Goal: Information Seeking & Learning: Learn about a topic

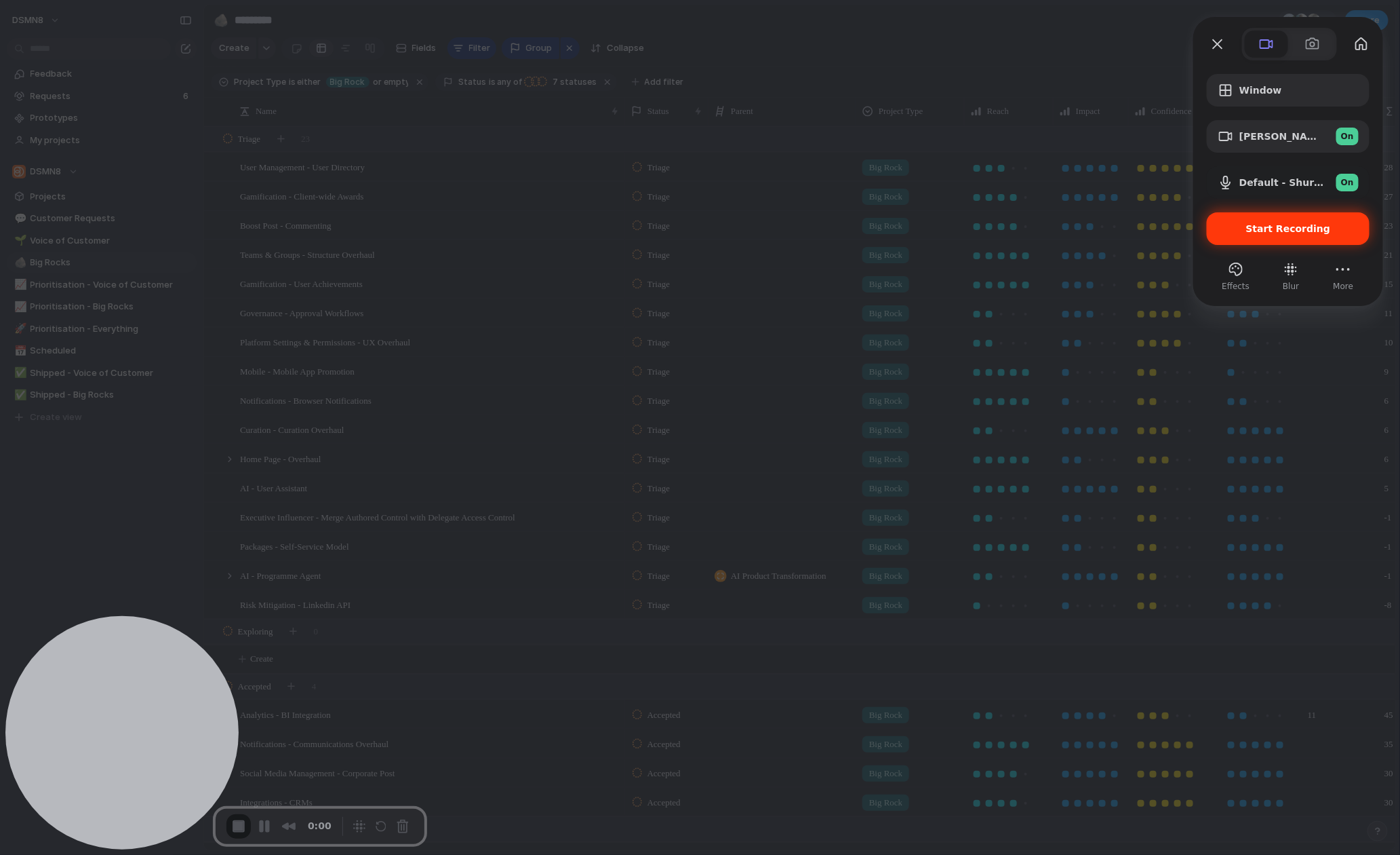
click at [1285, 229] on span "Start Recording" at bounding box center [1288, 228] width 85 height 11
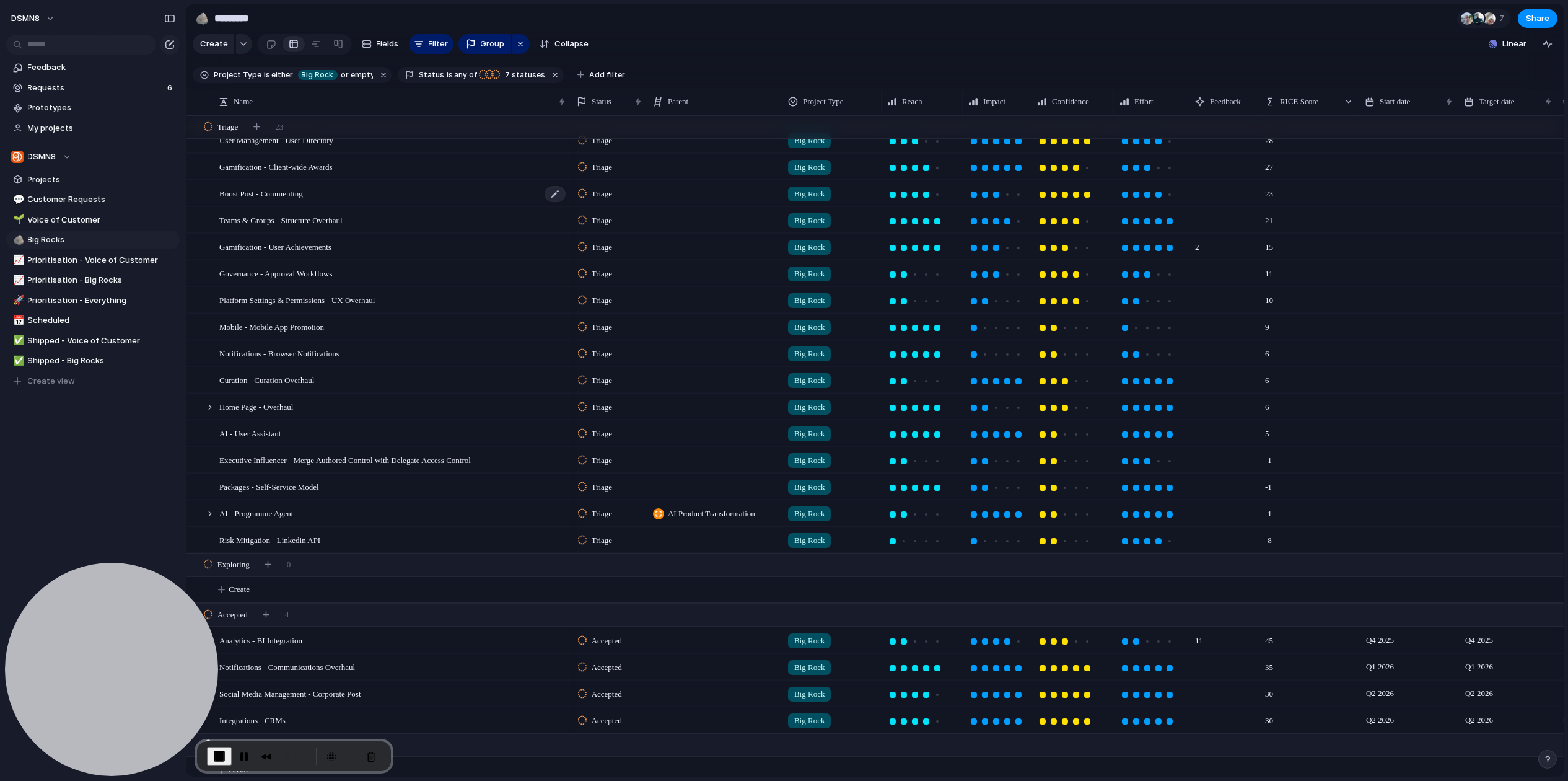
scroll to position [15, 0]
click at [349, 754] on button "Restart Recording" at bounding box center [351, 756] width 15 height 15
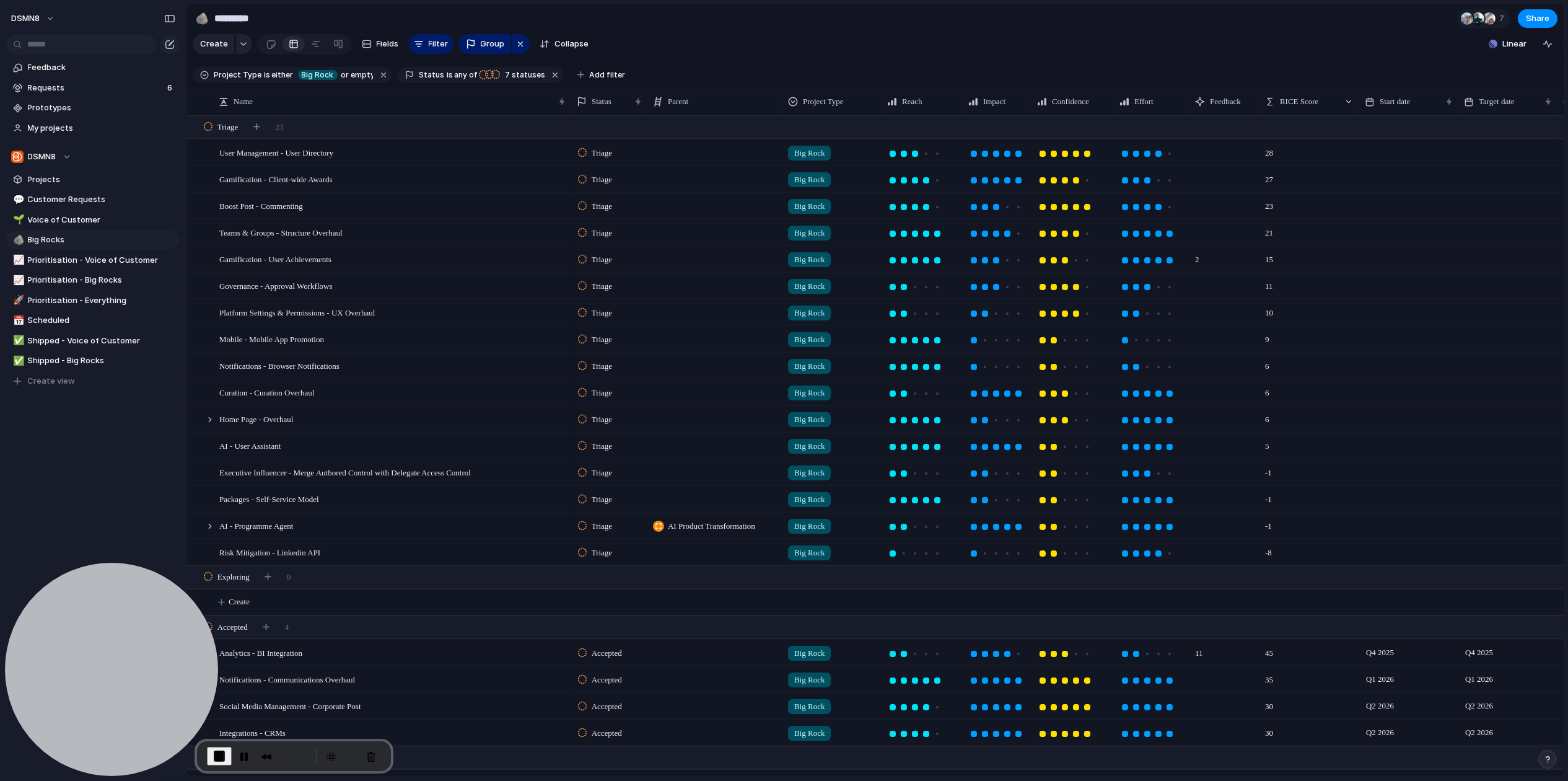
scroll to position [173, 0]
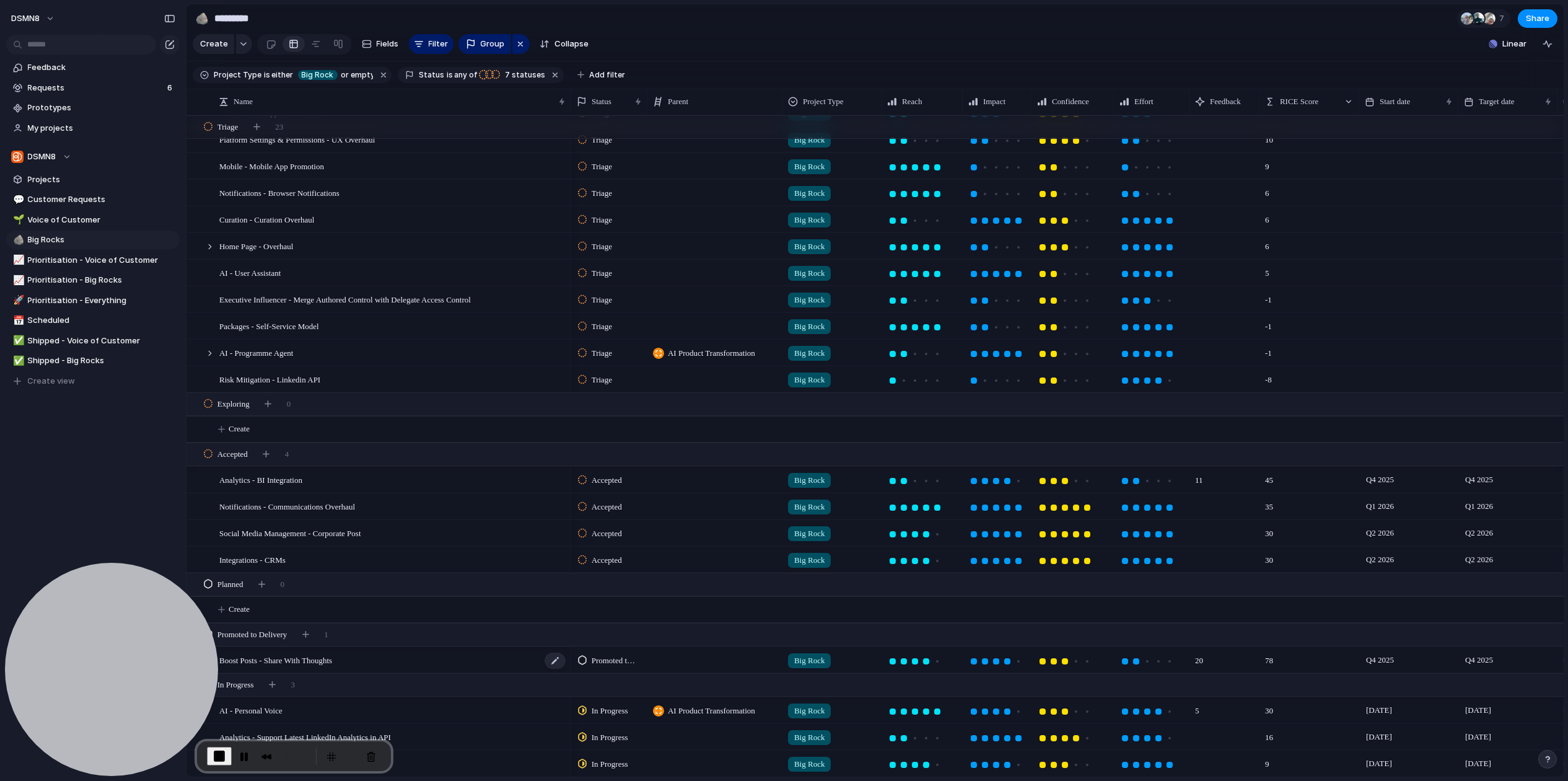
click at [279, 660] on span "Boost Posts - Share With Thoughts" at bounding box center [276, 659] width 113 height 14
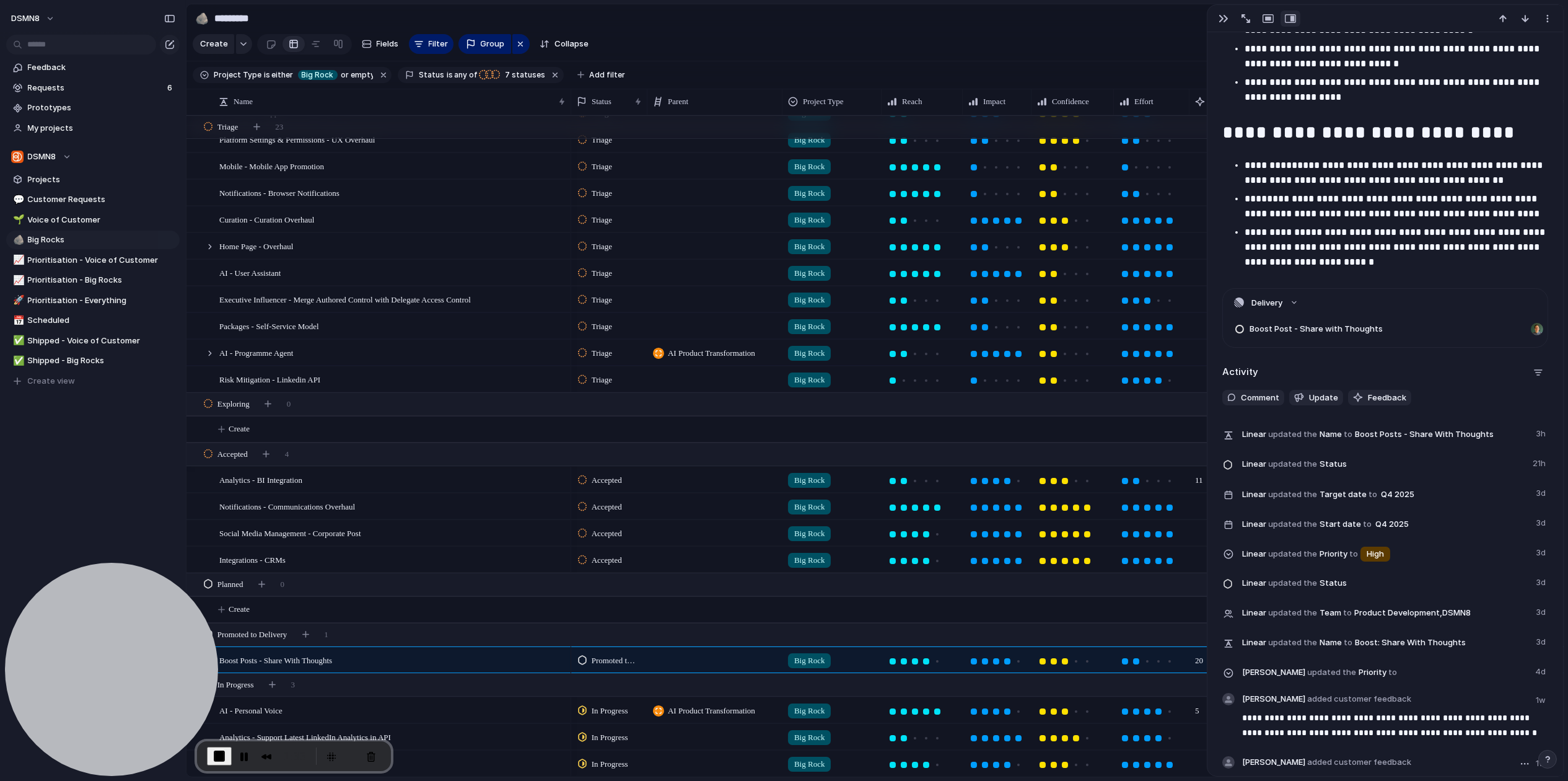
scroll to position [1035, 0]
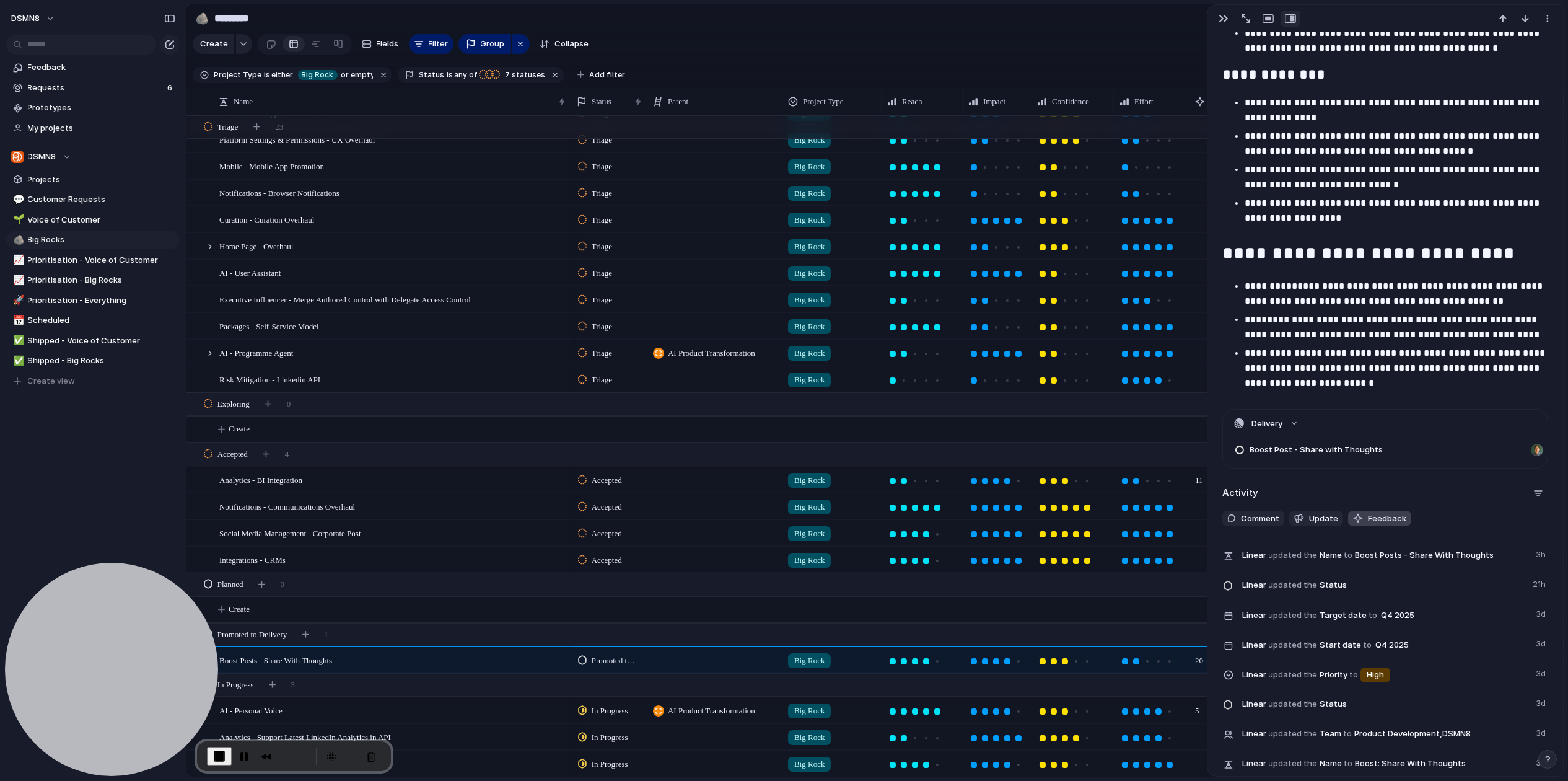
click at [1279, 521] on span "Feedback" at bounding box center [1387, 518] width 38 height 12
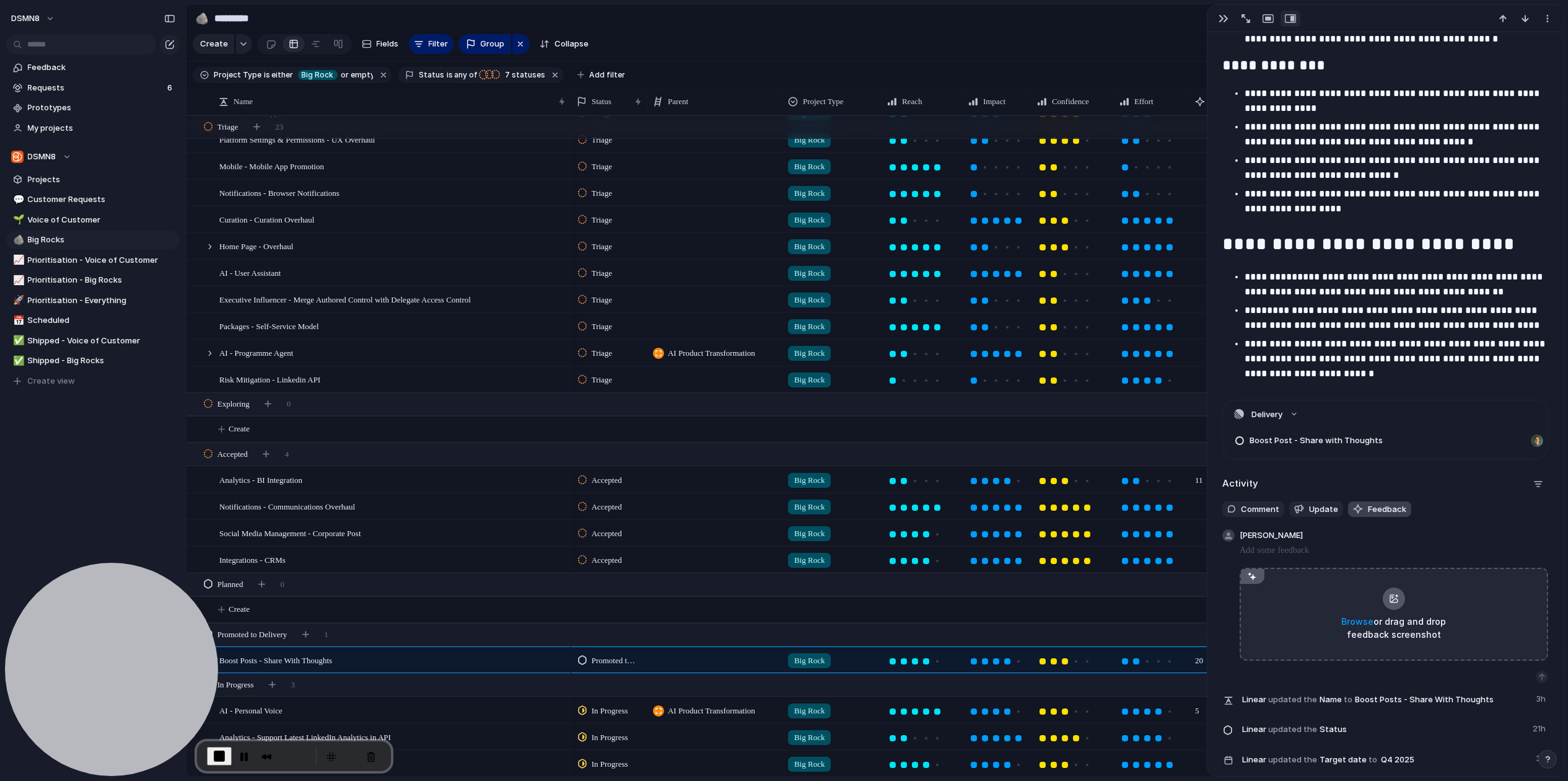
scroll to position [1048, 0]
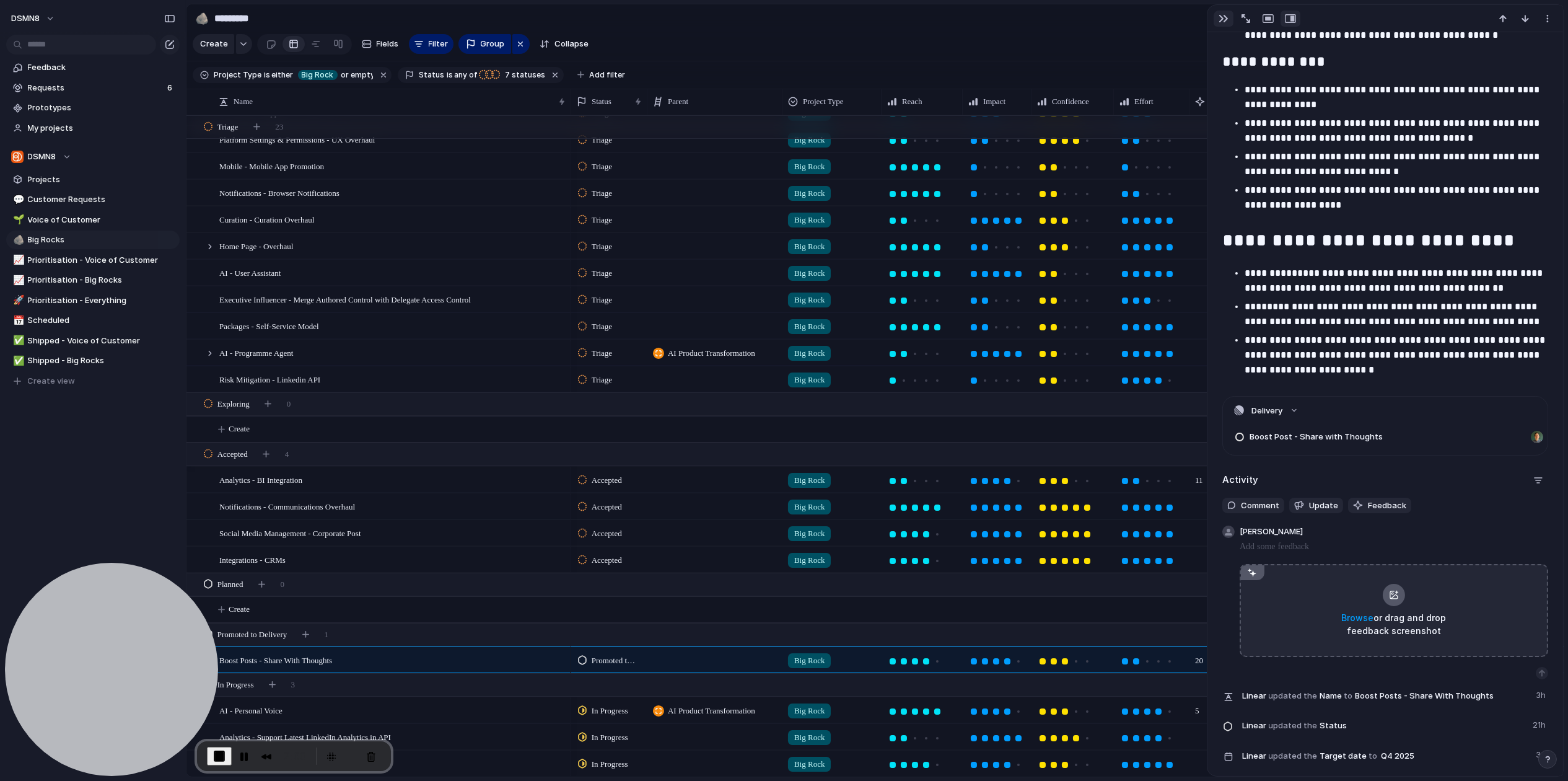
click at [1224, 19] on div "button" at bounding box center [1223, 19] width 10 height 10
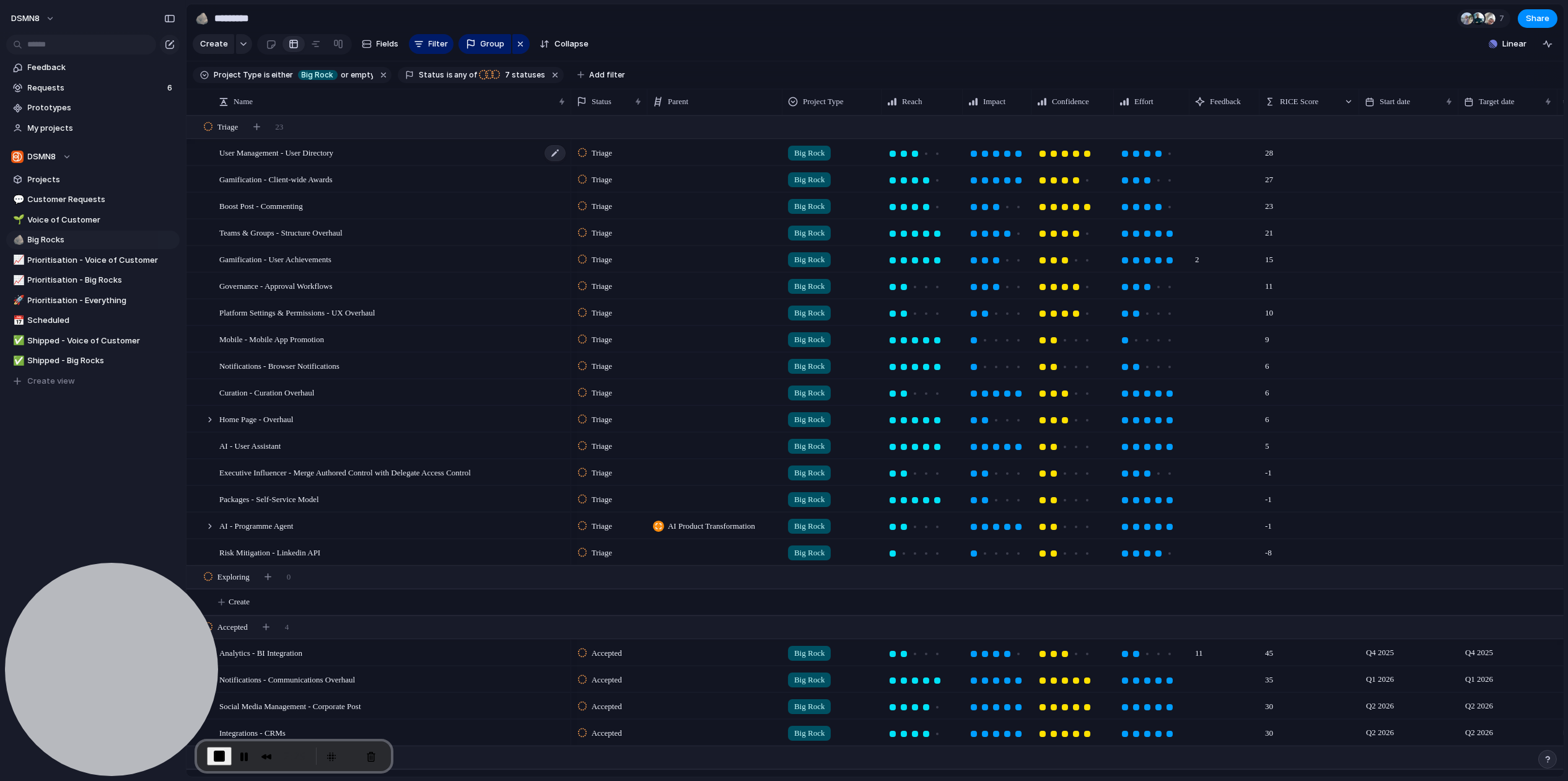
click at [325, 153] on span "User Management - User Directory" at bounding box center [276, 152] width 114 height 14
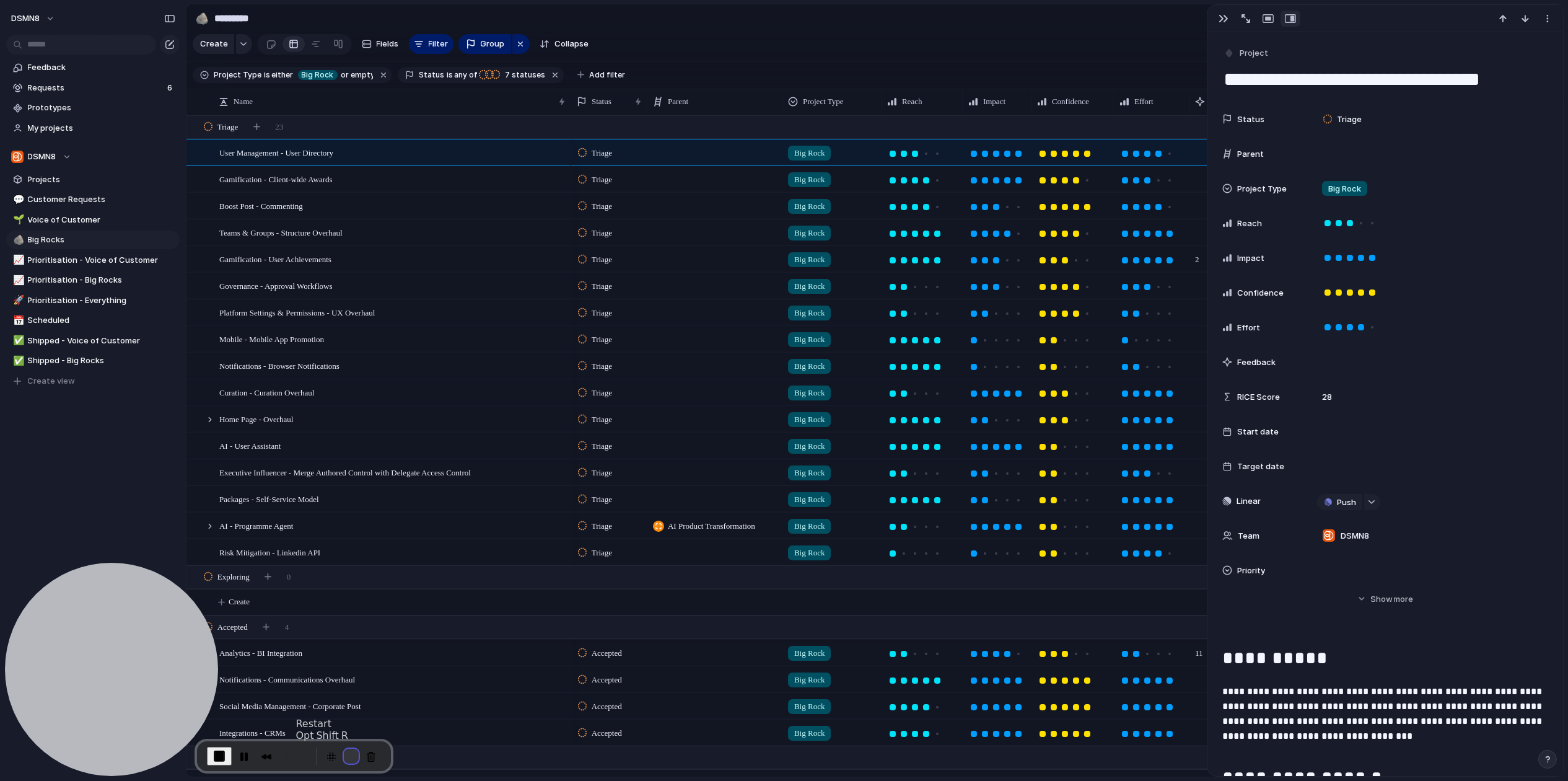
click at [345, 756] on button "Restart Recording" at bounding box center [351, 756] width 15 height 15
click at [1222, 21] on div "button" at bounding box center [1223, 19] width 10 height 10
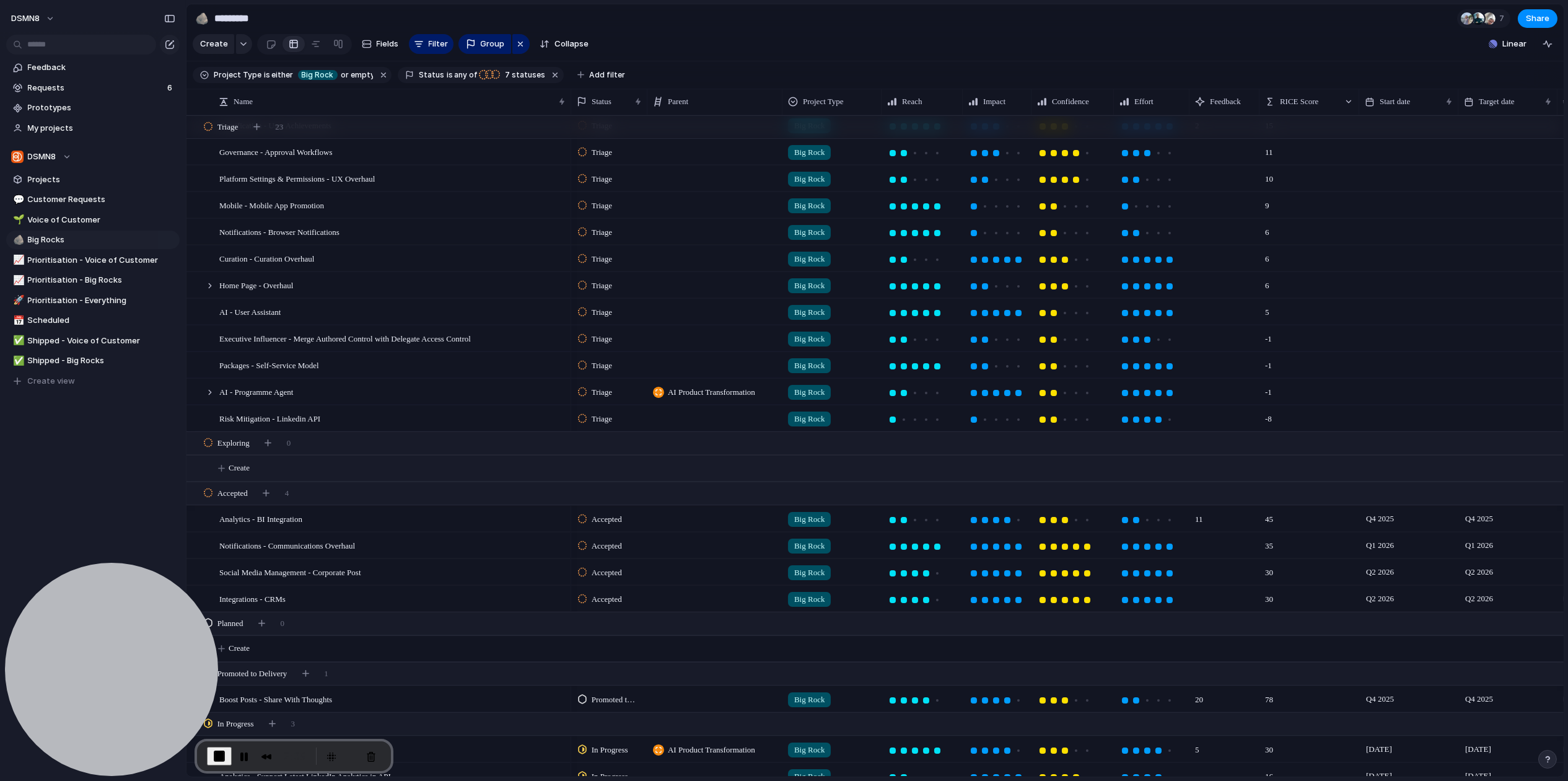
scroll to position [173, 0]
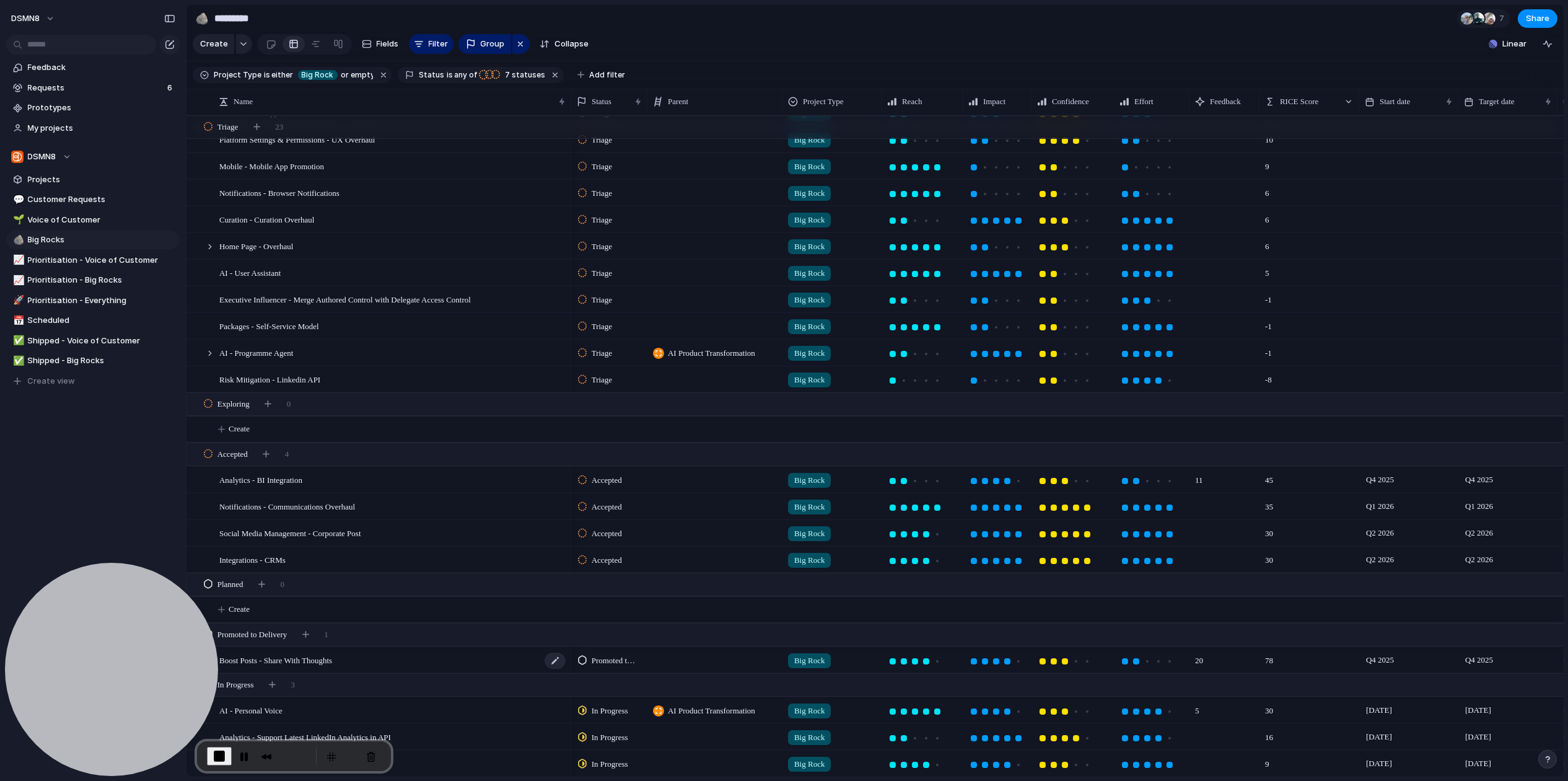
click at [355, 656] on div "Boost Posts - Share With Thoughts" at bounding box center [393, 660] width 348 height 25
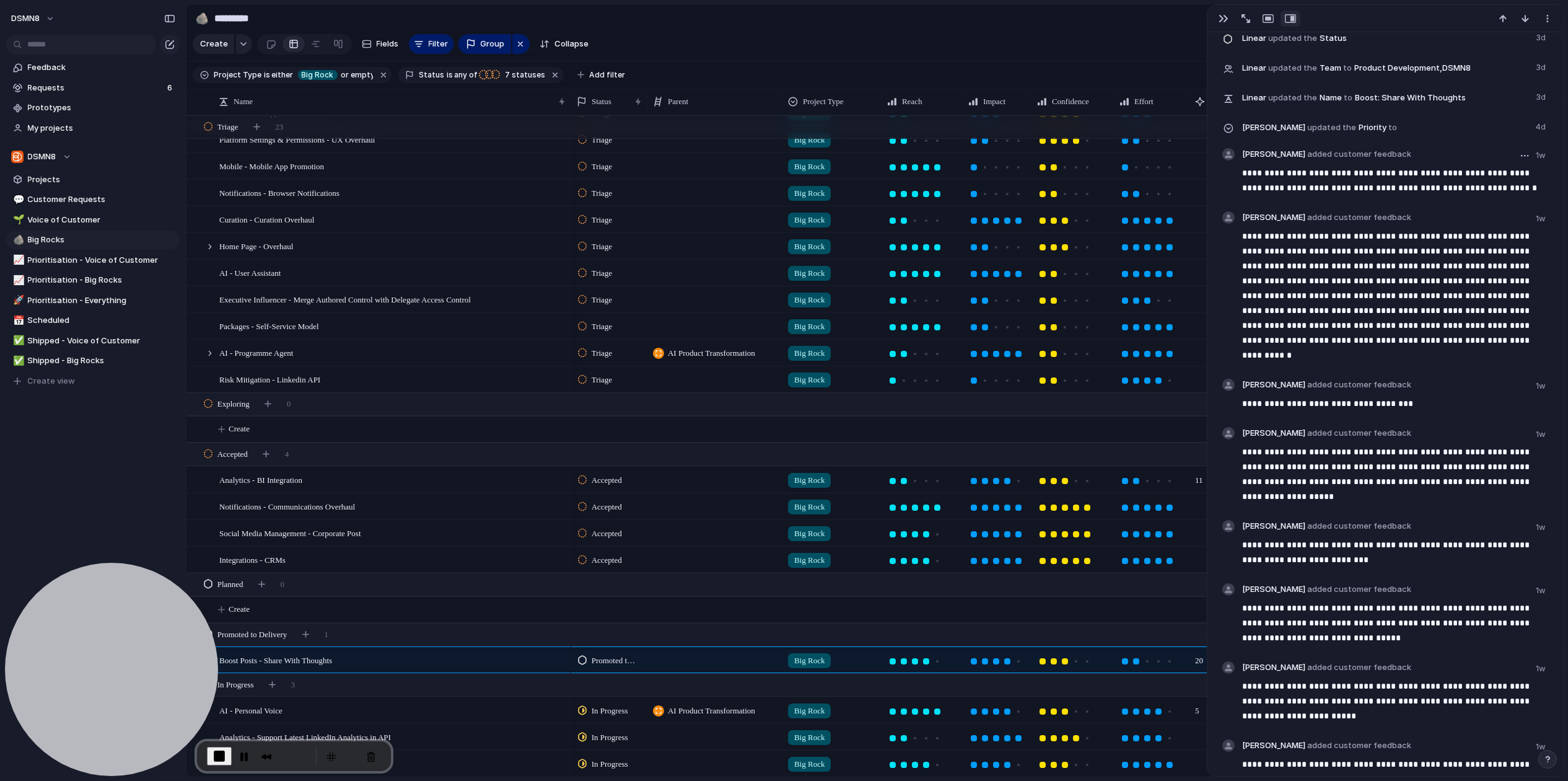
scroll to position [1905, 0]
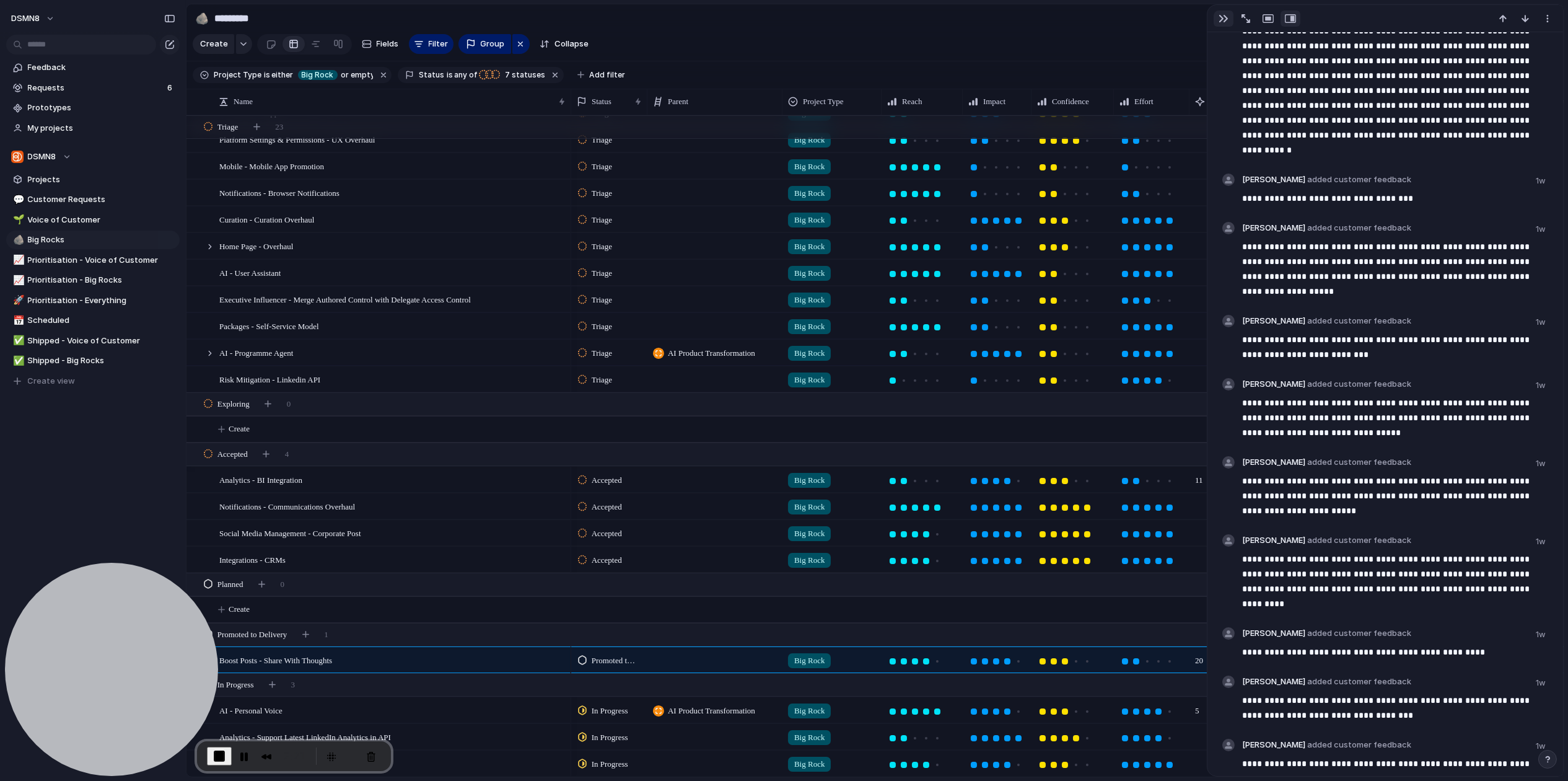
click at [1229, 22] on button "button" at bounding box center [1223, 19] width 20 height 16
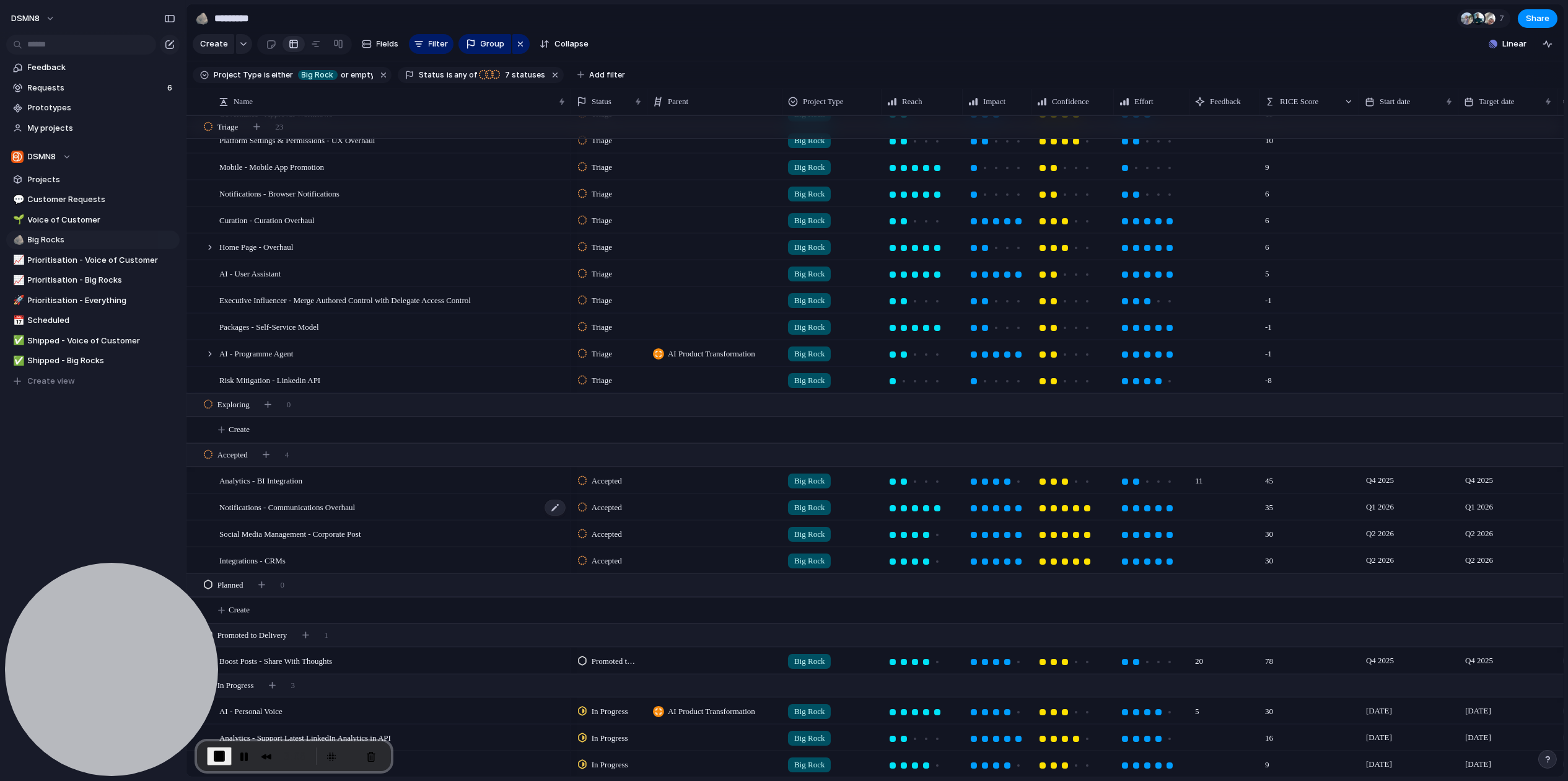
scroll to position [173, 0]
click at [426, 510] on div "Notifications - Communications Overhaul" at bounding box center [393, 506] width 348 height 25
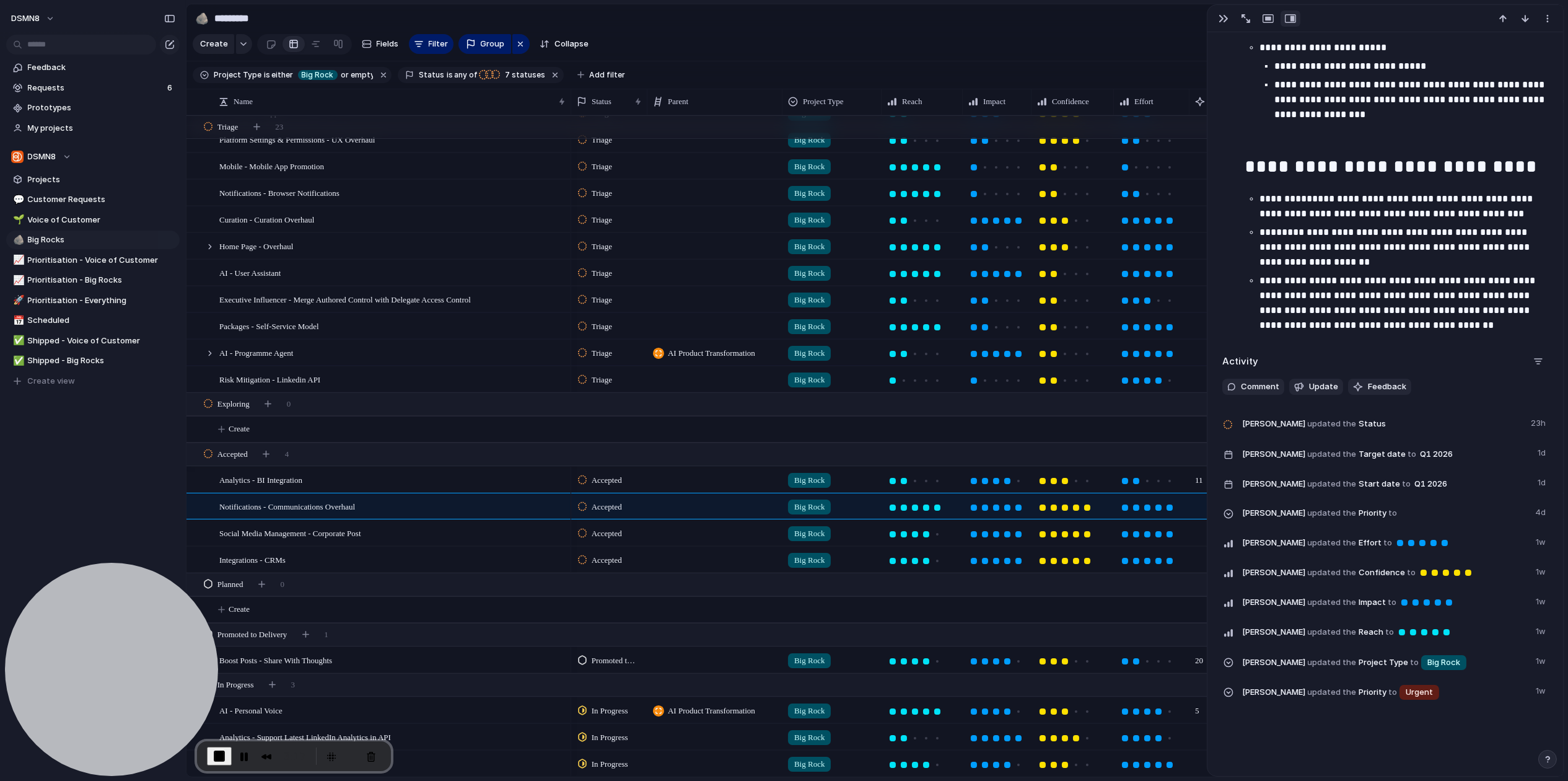
scroll to position [1685, 0]
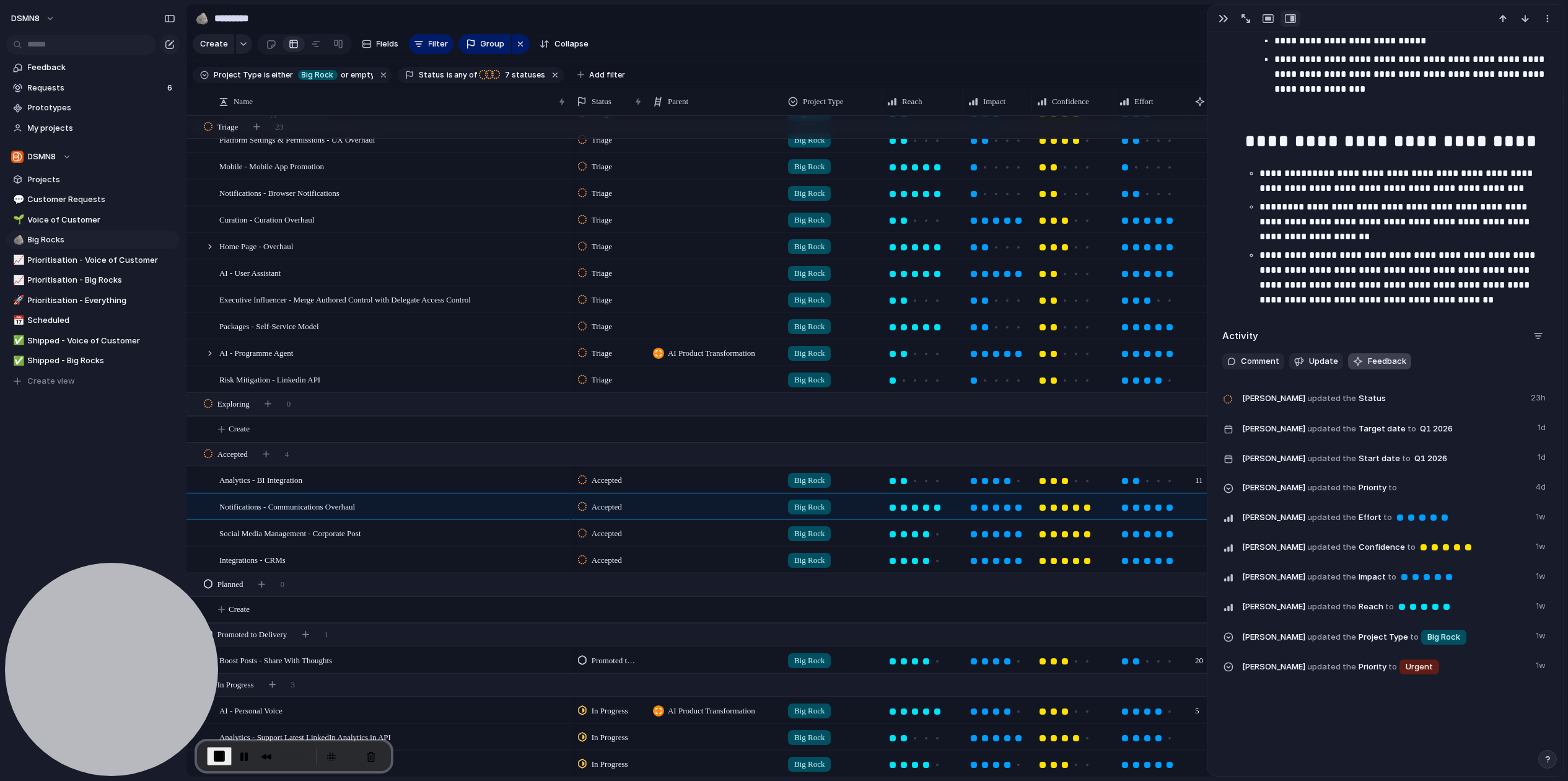
click at [1279, 361] on span "Feedback" at bounding box center [1387, 361] width 38 height 12
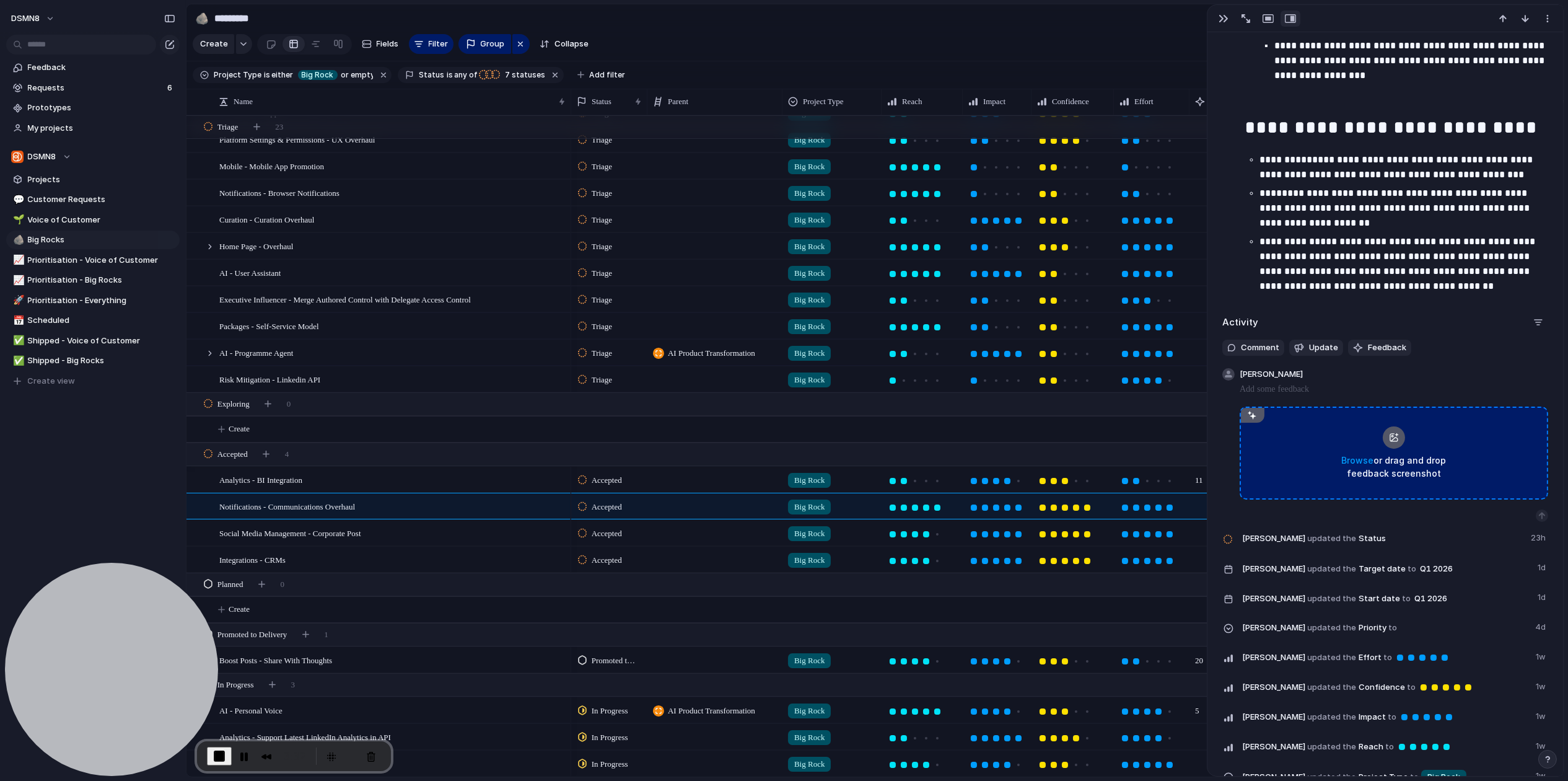
scroll to position [1699, 0]
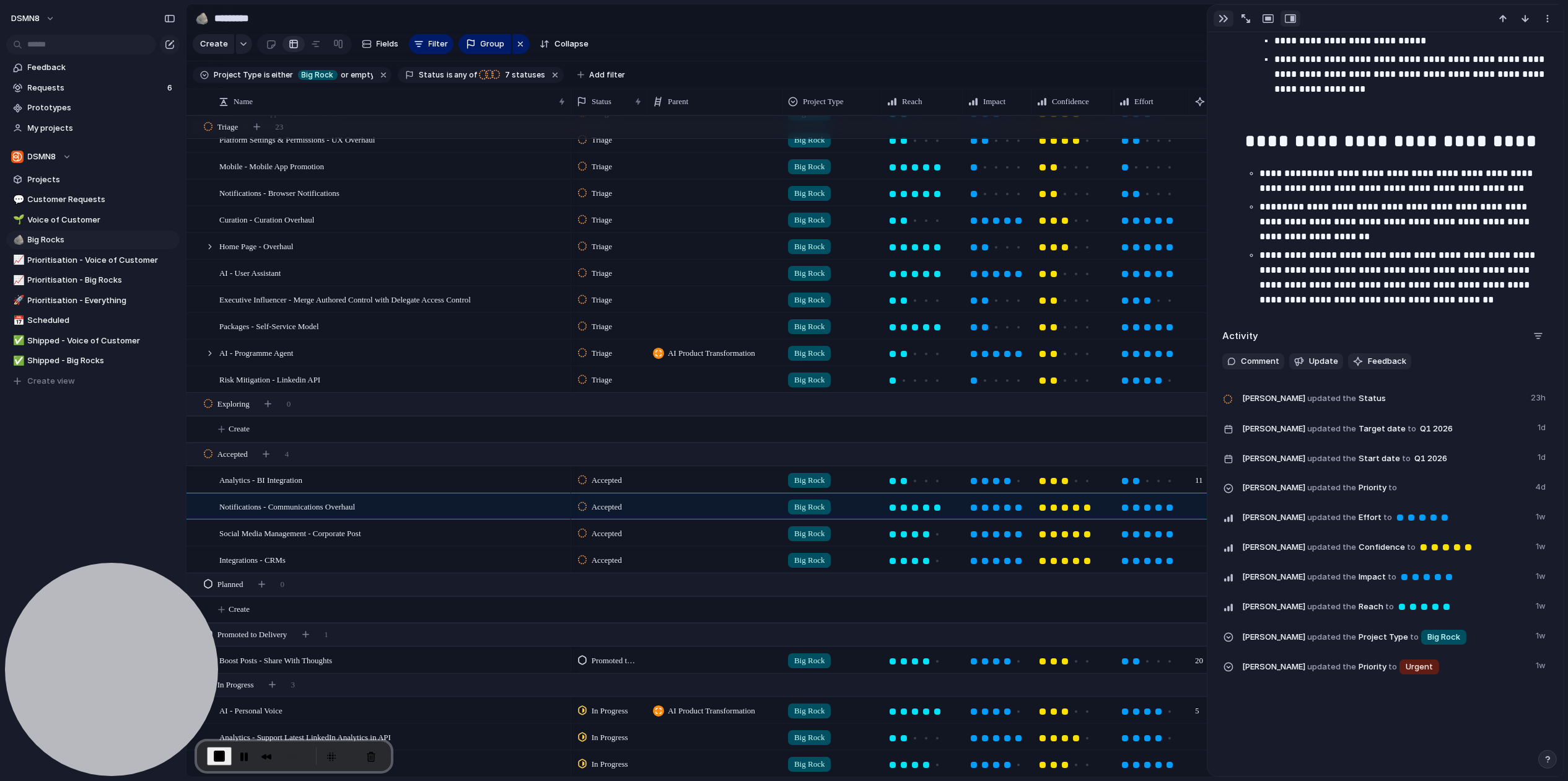
click at [1225, 17] on div "button" at bounding box center [1223, 19] width 10 height 10
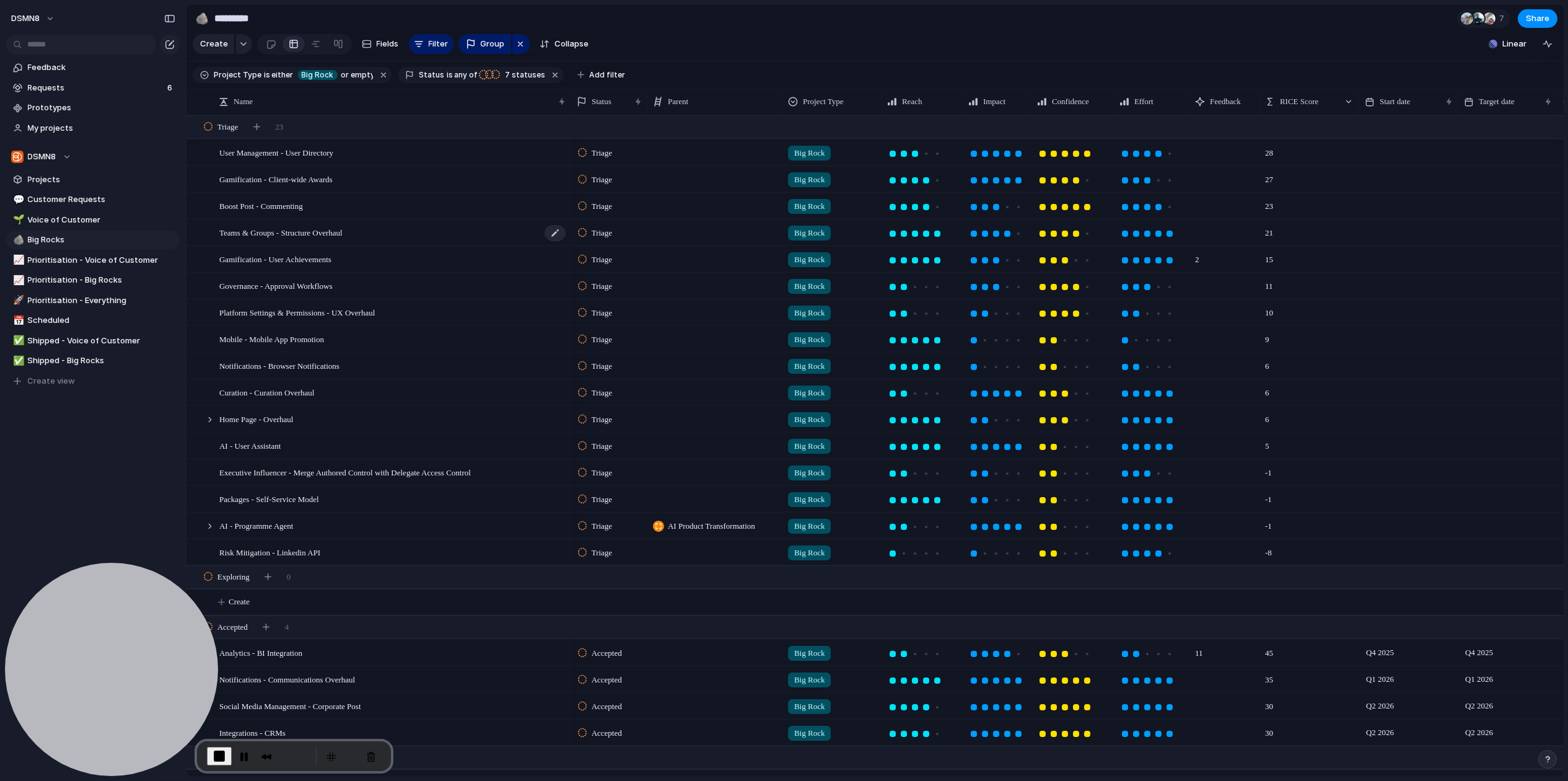
click at [296, 233] on span "Teams & Groups - Structure Overhaul" at bounding box center [281, 232] width 124 height 14
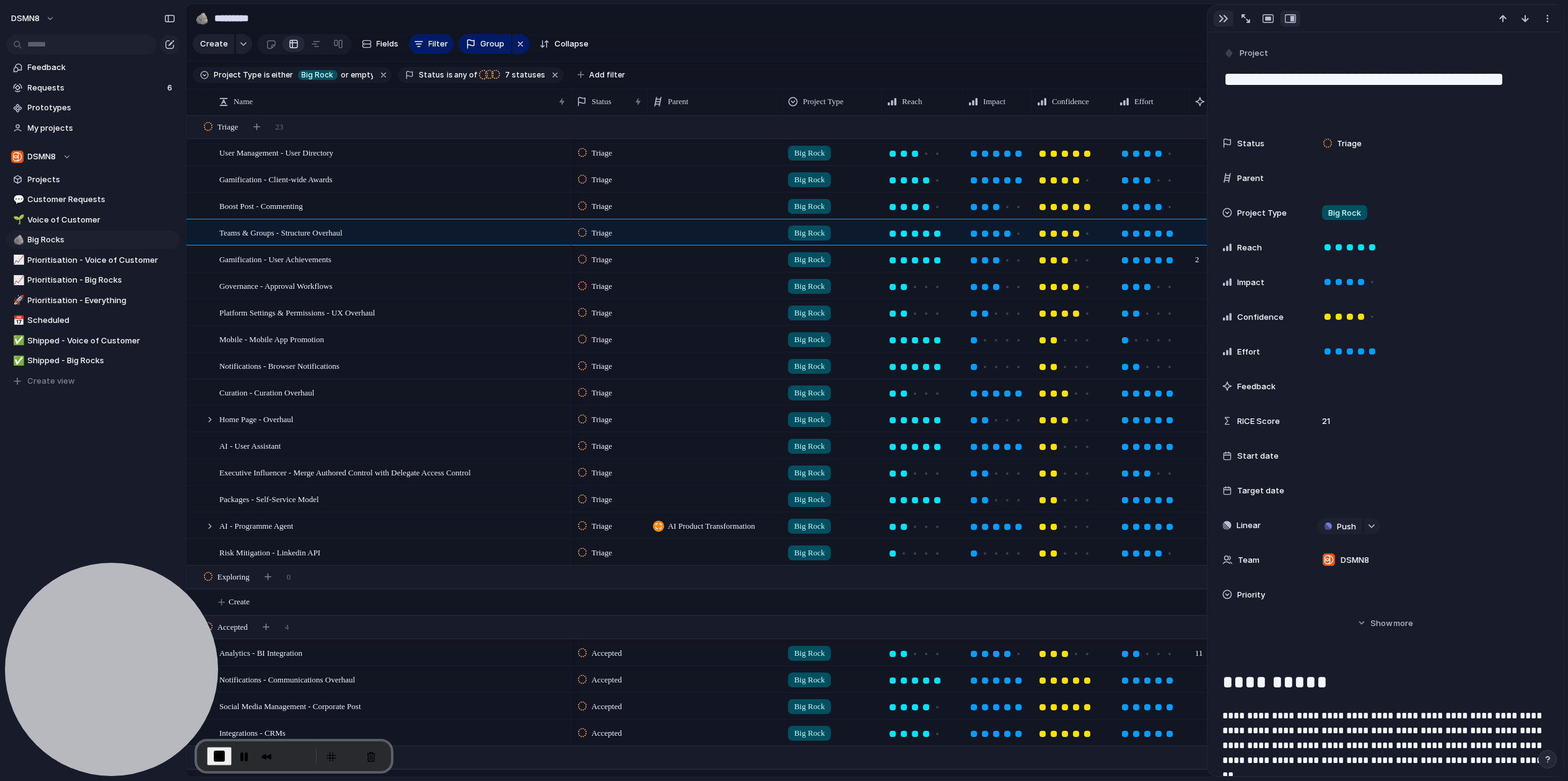
click at [1222, 17] on div "button" at bounding box center [1223, 19] width 10 height 10
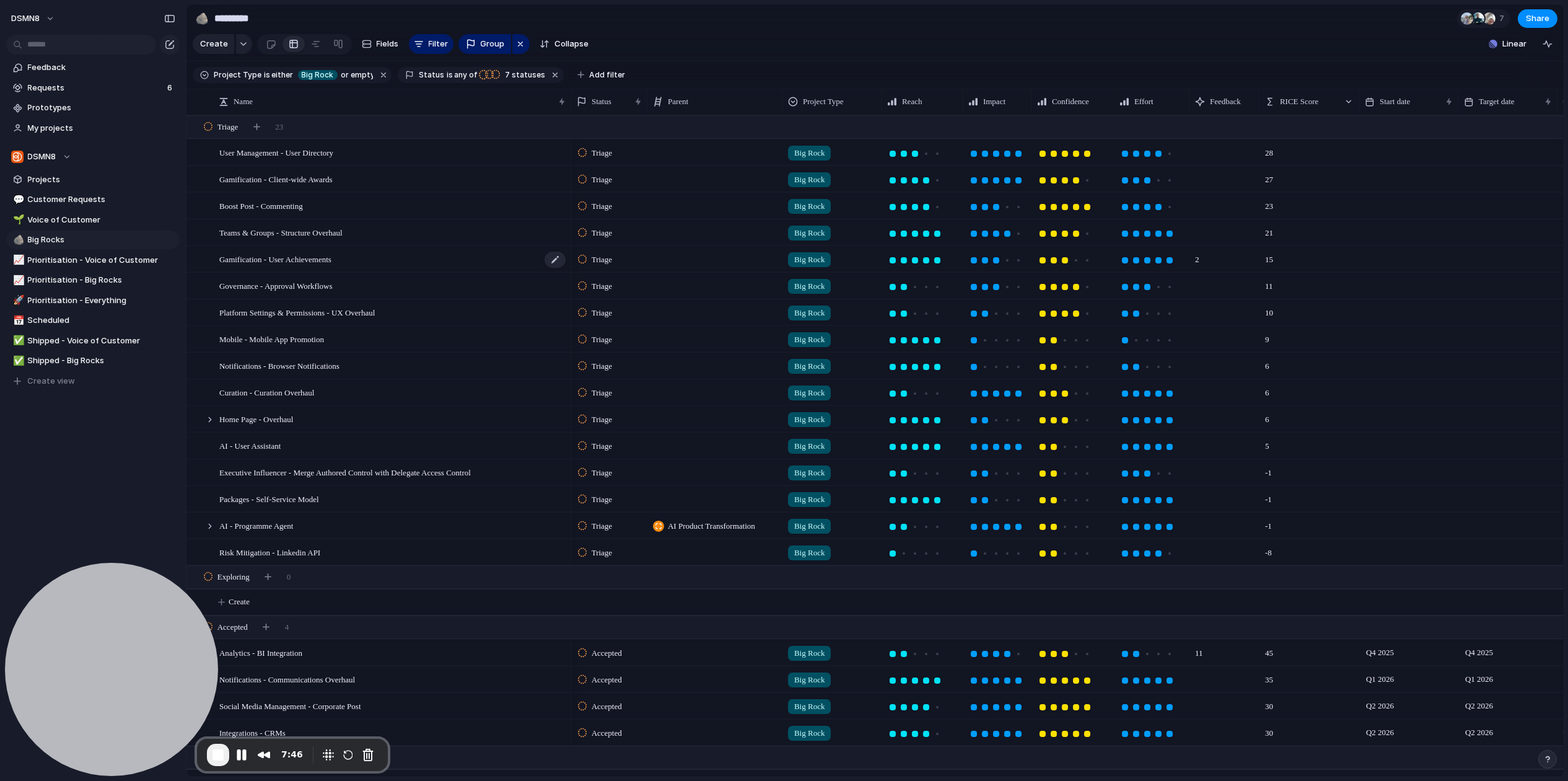
click at [315, 264] on span "Gamification - User Achievements" at bounding box center [275, 258] width 112 height 14
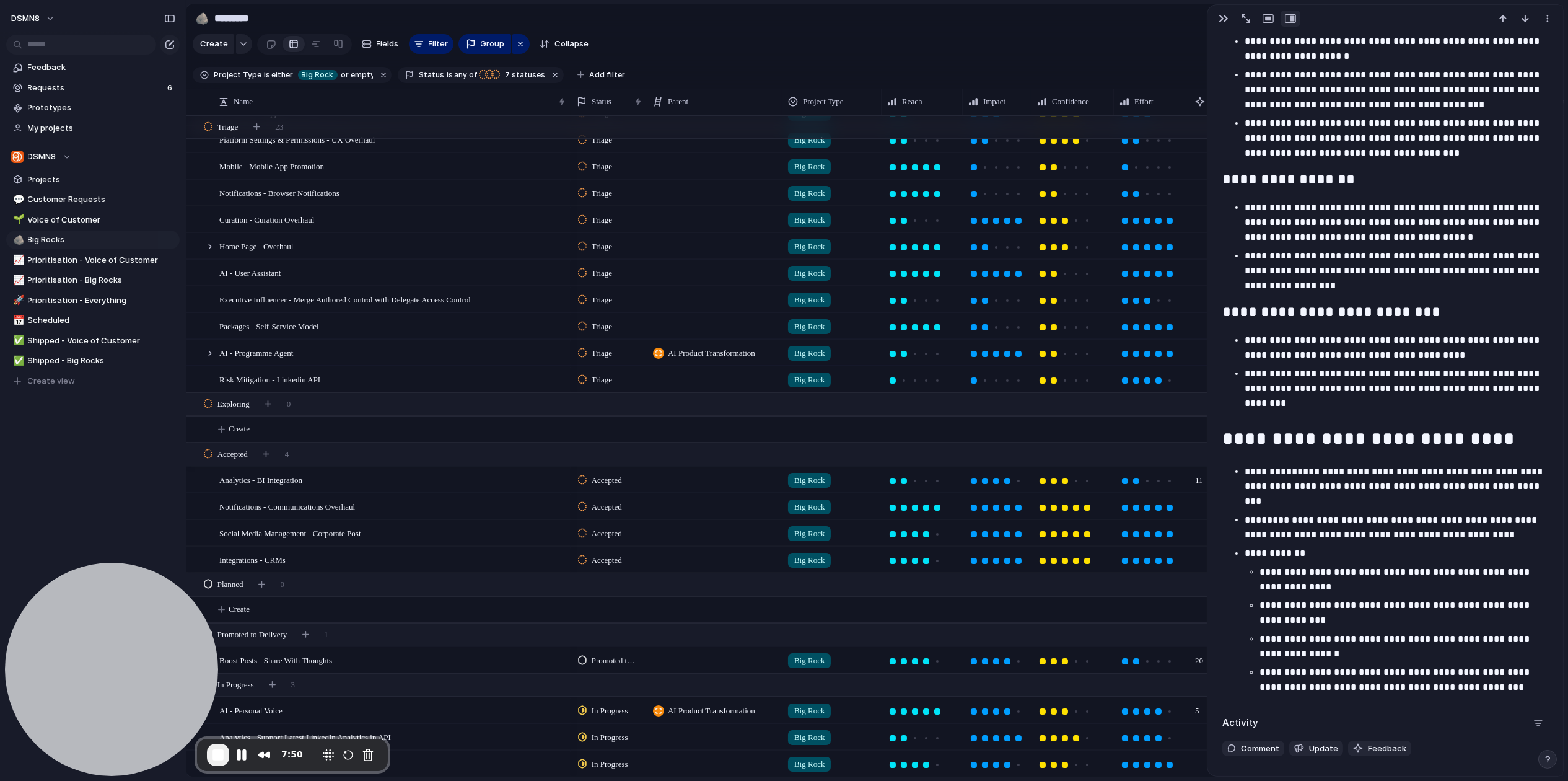
scroll to position [1354, 0]
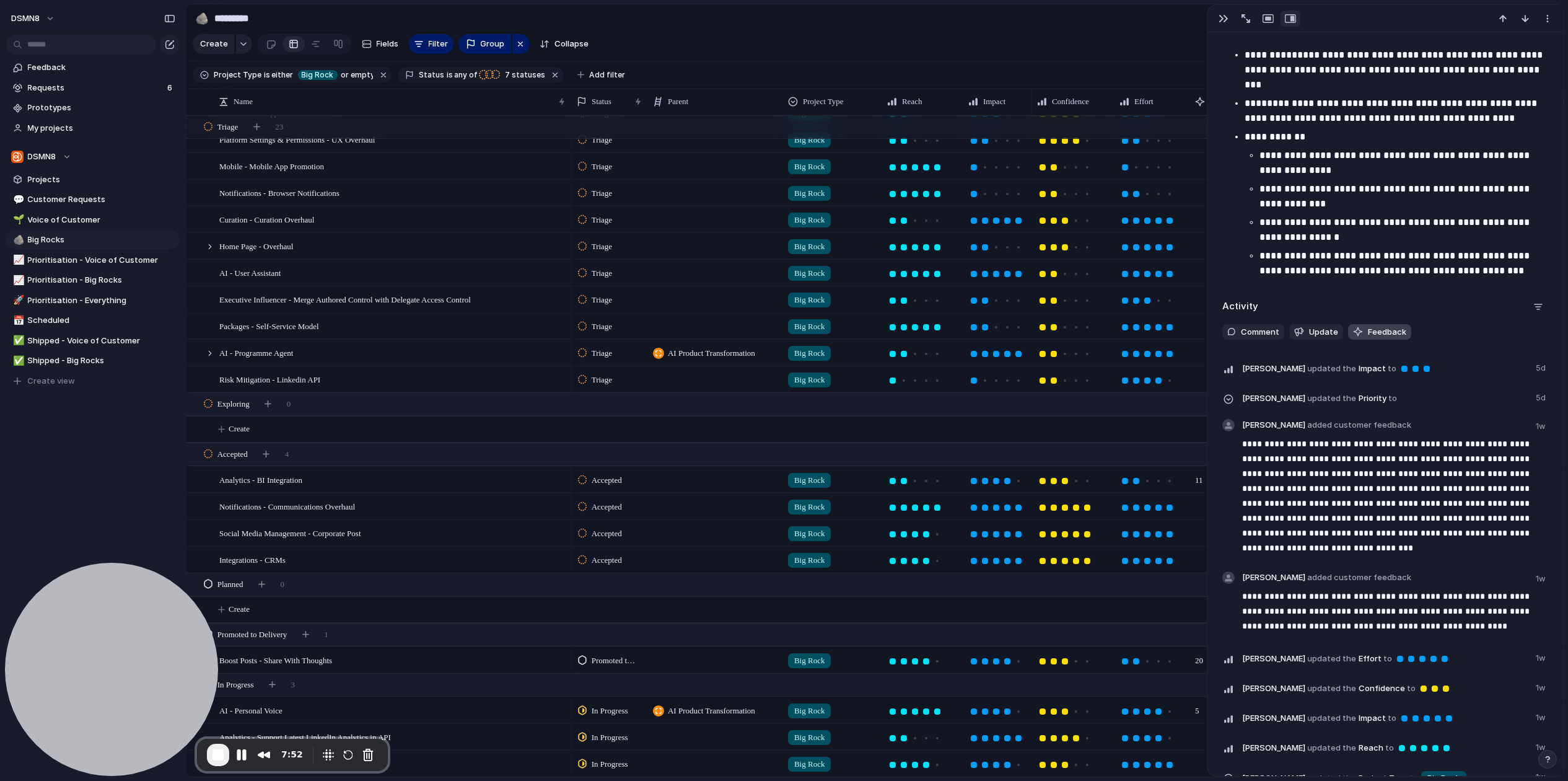
click at [1279, 335] on span "Feedback" at bounding box center [1387, 332] width 38 height 12
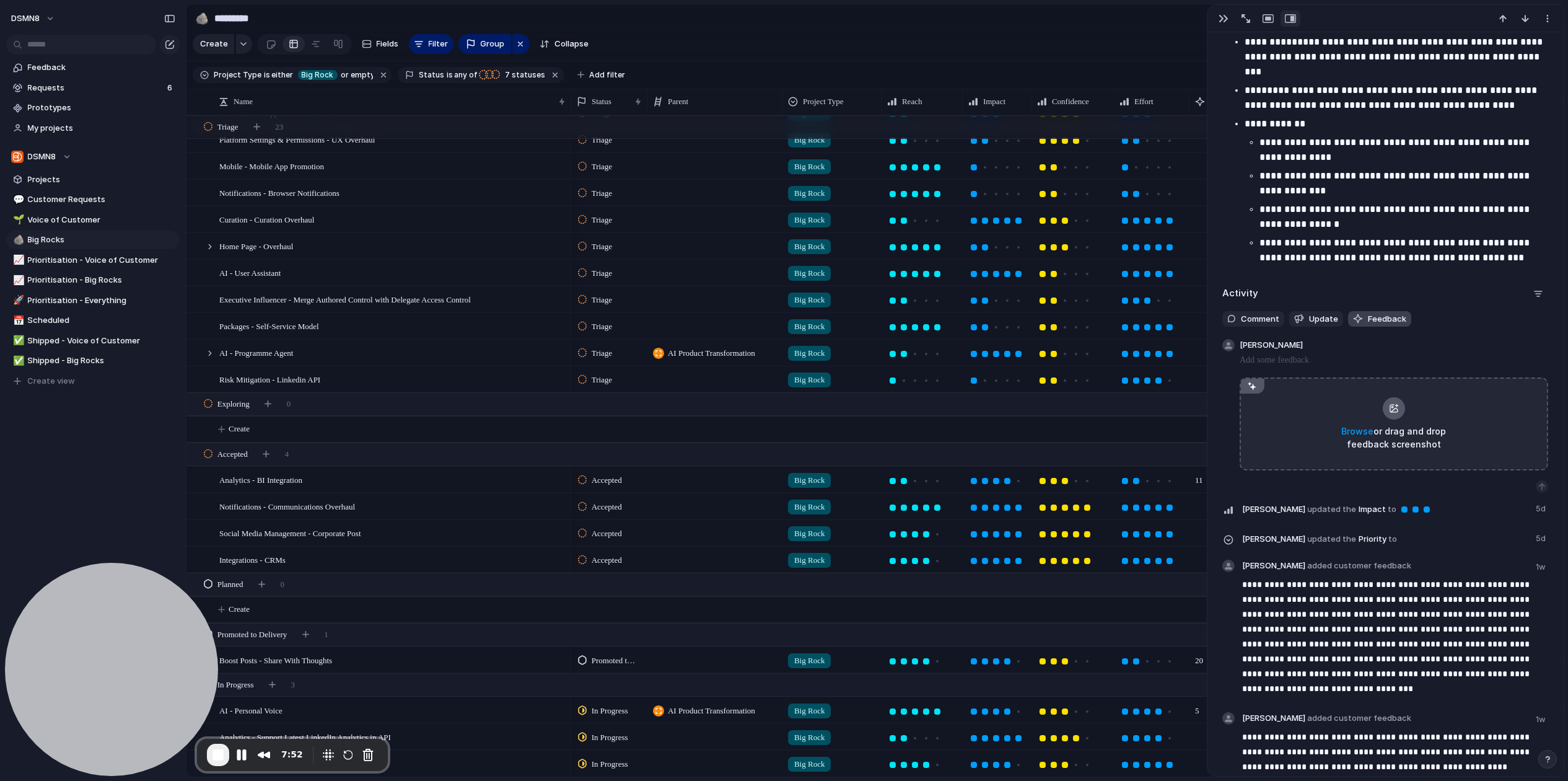
scroll to position [1367, 0]
click at [219, 756] on span "End Recording" at bounding box center [218, 755] width 15 height 15
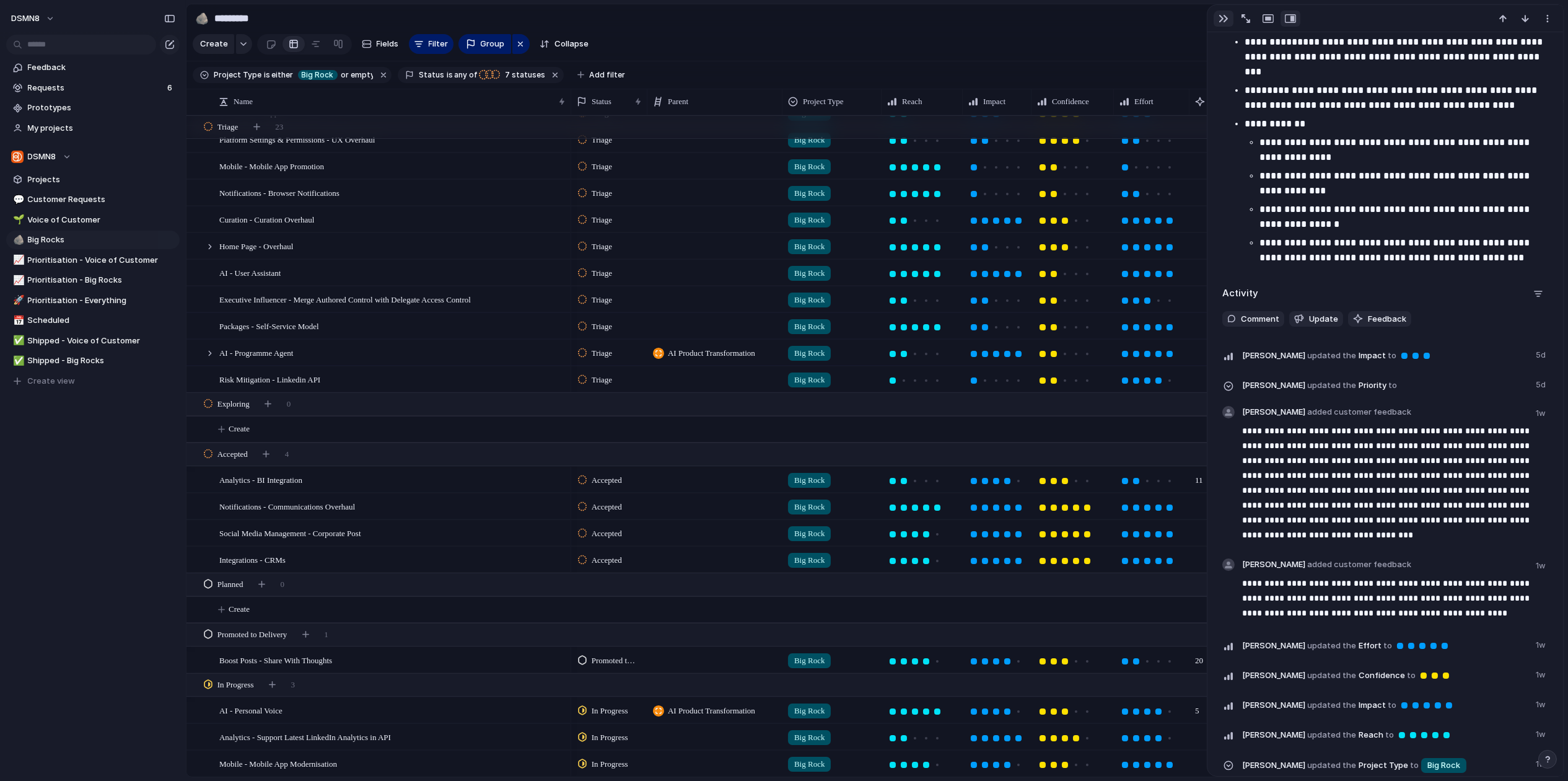
click at [1225, 16] on div "button" at bounding box center [1223, 19] width 10 height 10
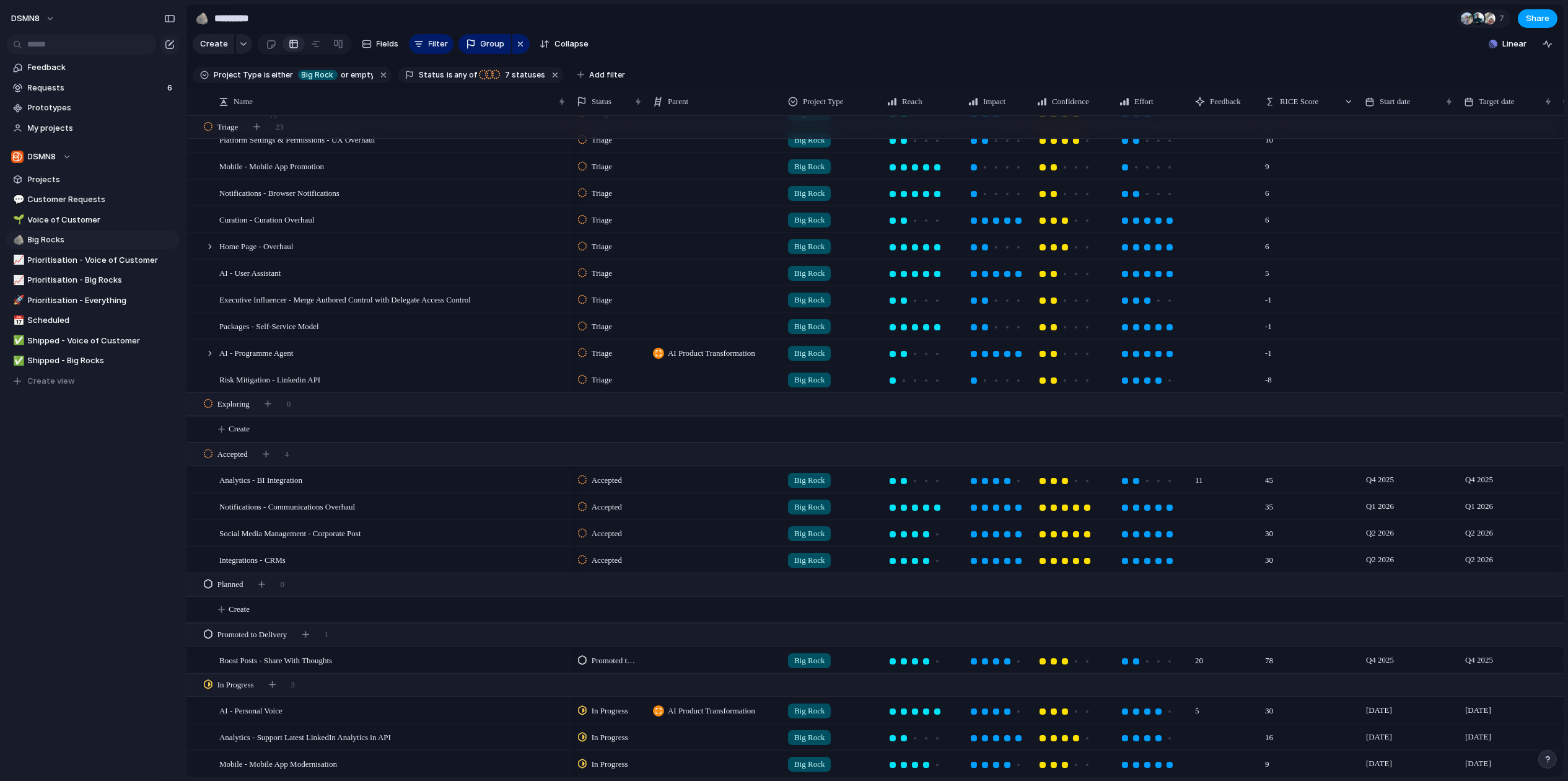
click at [1279, 20] on span "Share" at bounding box center [1538, 19] width 24 height 12
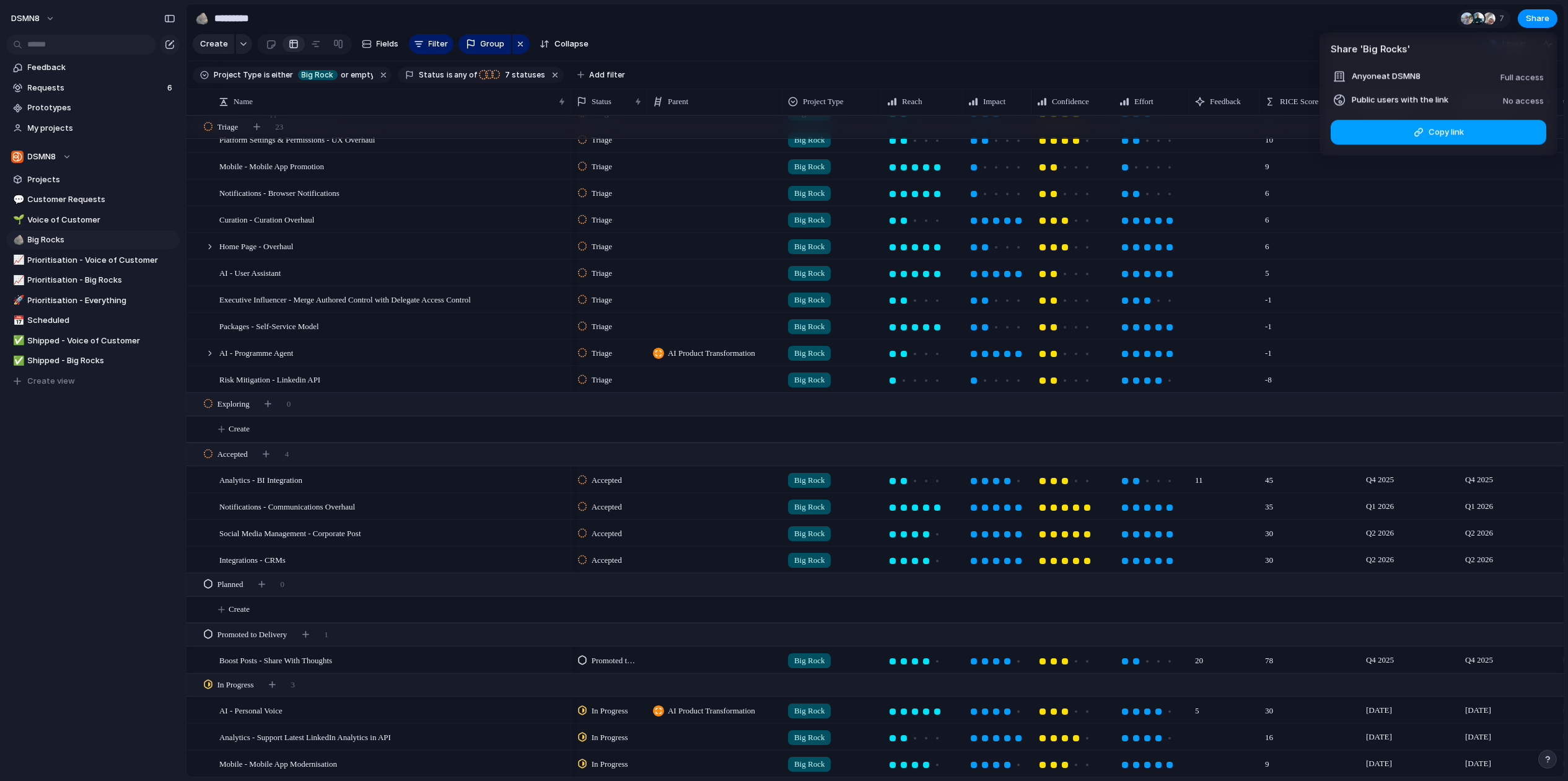
click at [1279, 132] on span "Copy link" at bounding box center [1446, 132] width 35 height 12
